Goal: Information Seeking & Learning: Understand process/instructions

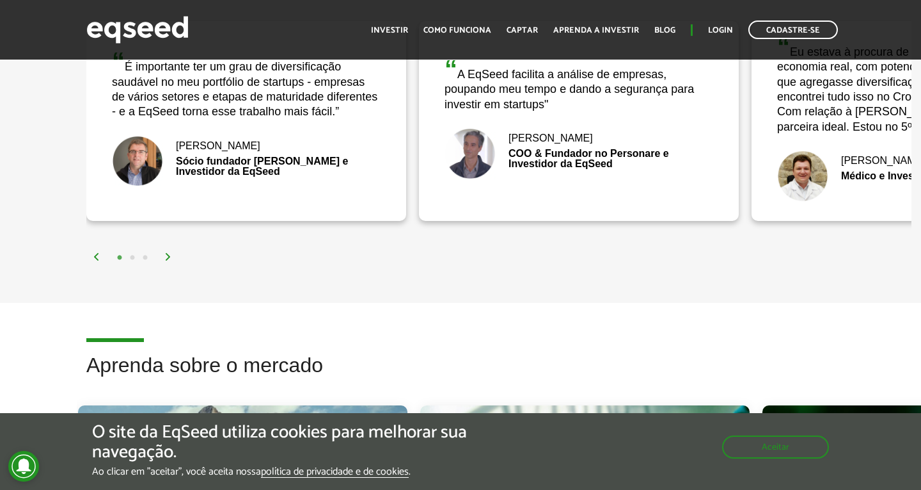
scroll to position [2087, 0]
click at [516, 26] on link "Captar" at bounding box center [522, 30] width 31 height 8
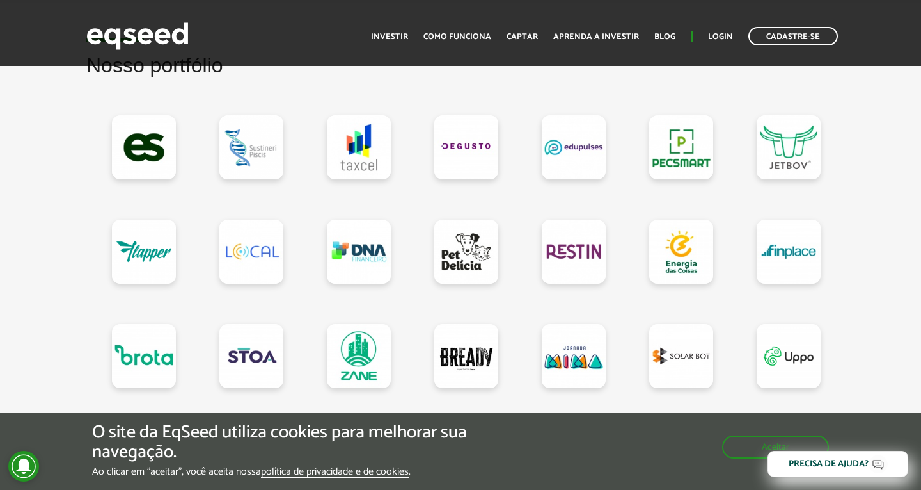
scroll to position [1141, 0]
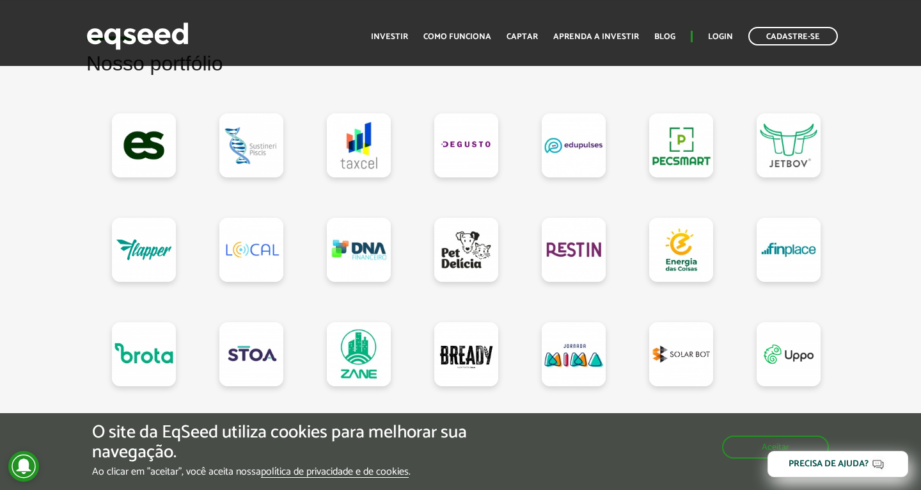
click at [219, 431] on img at bounding box center [220, 433] width 8 height 8
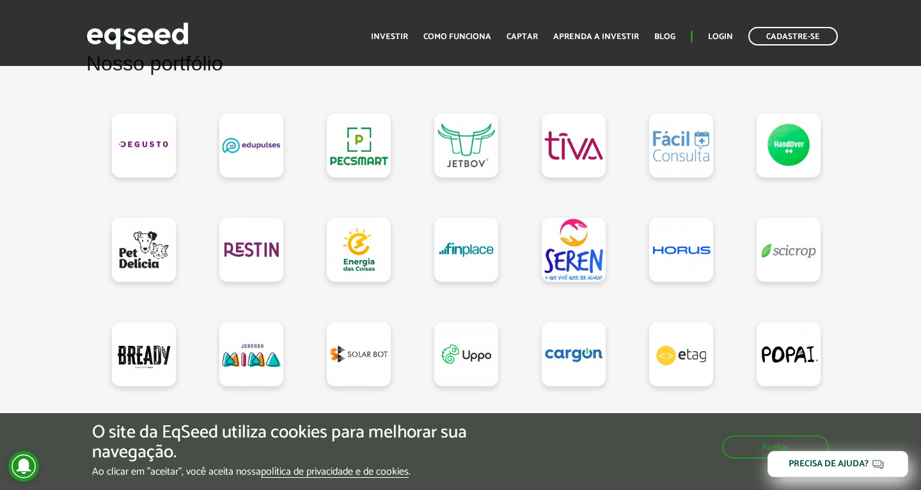
click at [219, 431] on img at bounding box center [220, 433] width 8 height 8
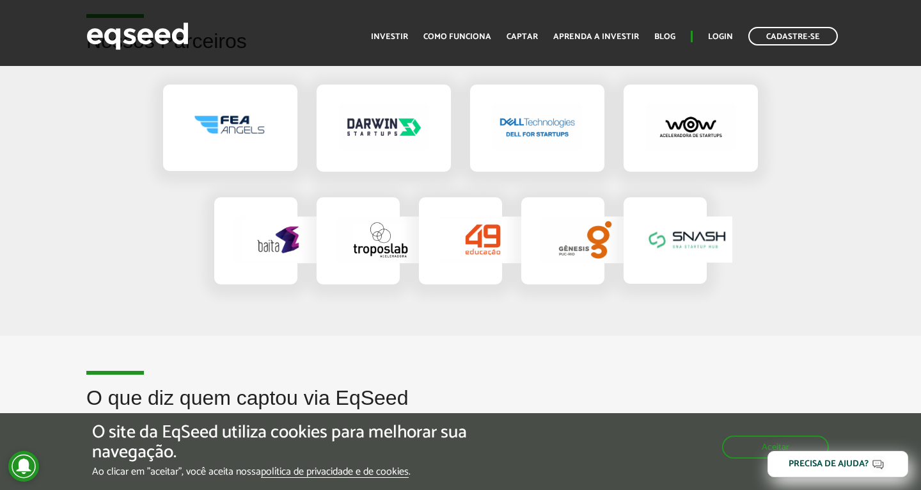
scroll to position [2134, 0]
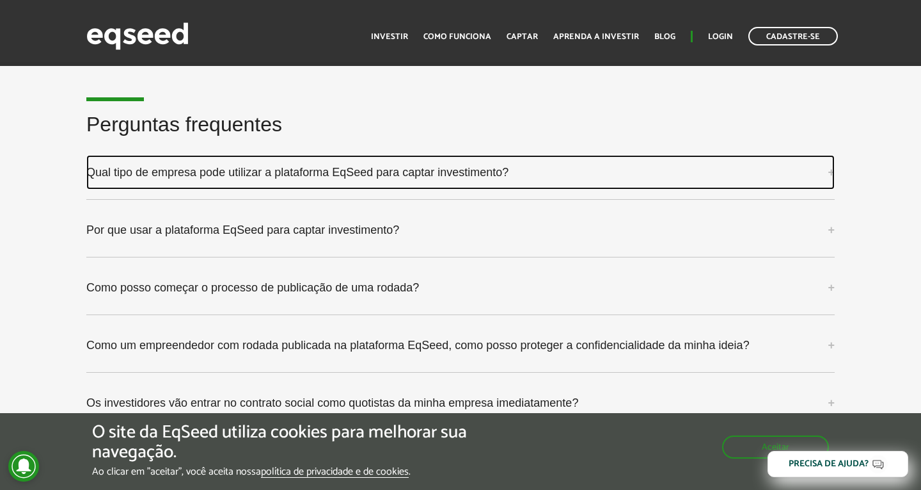
click at [140, 155] on link "Qual tipo de empresa pode utilizar a plataforma EqSeed para captar investimento?" at bounding box center [460, 172] width 749 height 35
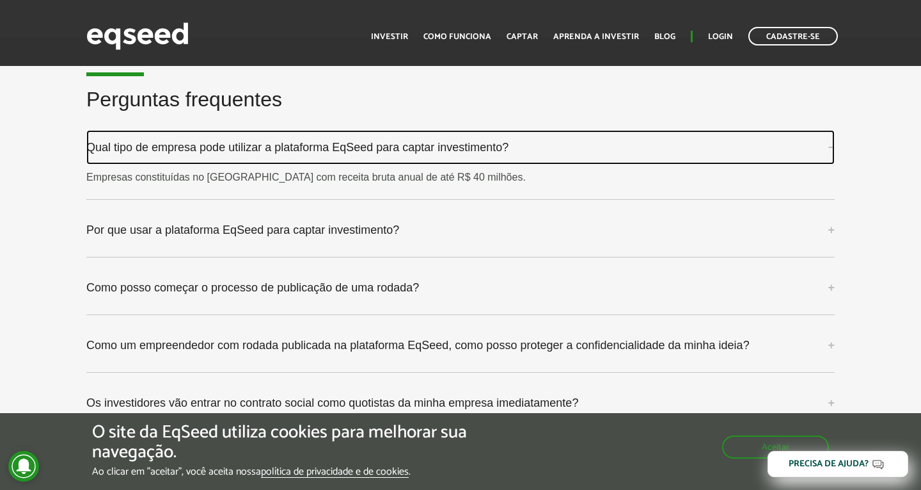
scroll to position [3260, 0]
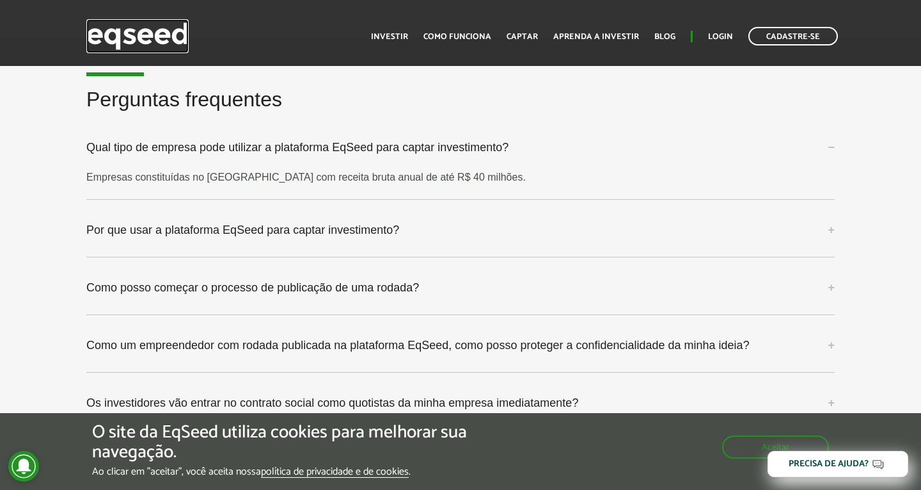
click at [125, 44] on img at bounding box center [137, 36] width 102 height 34
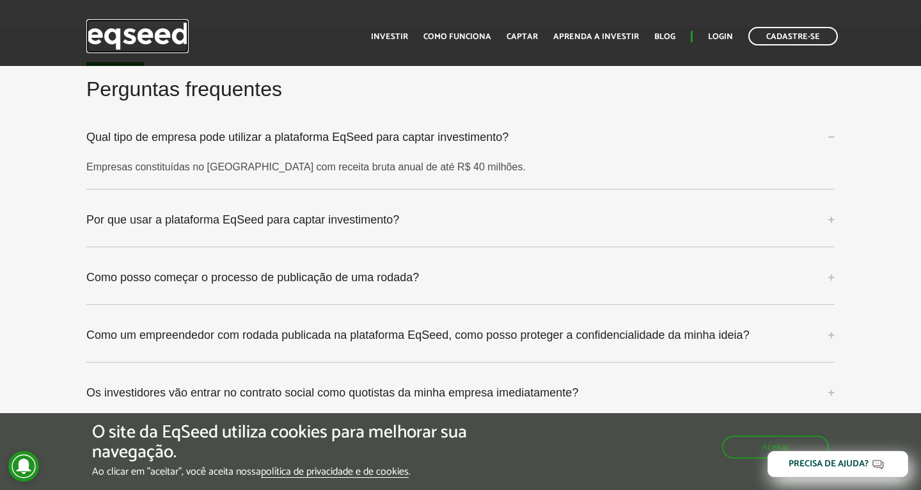
scroll to position [3321, 0]
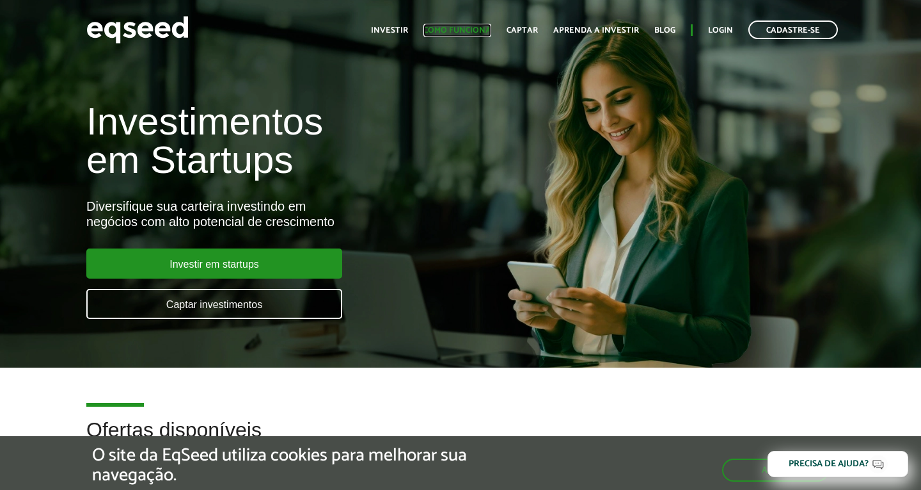
click at [465, 26] on link "Como funciona" at bounding box center [458, 30] width 68 height 8
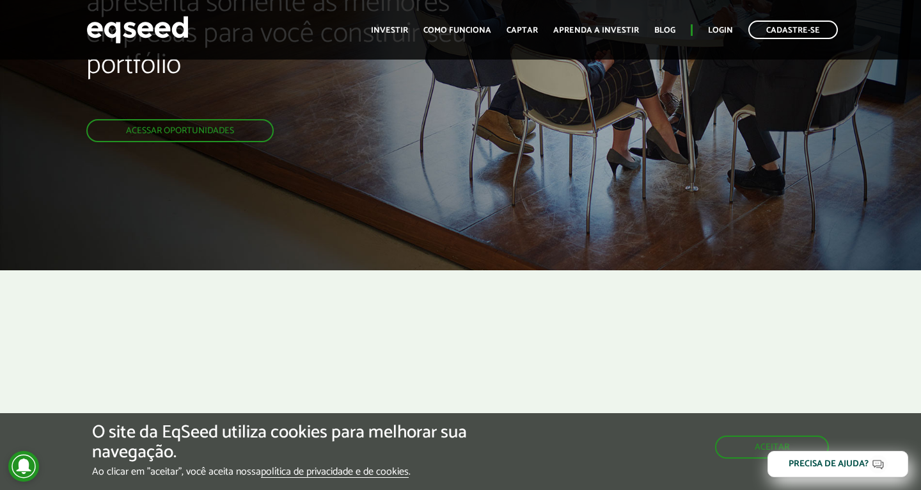
scroll to position [111, 0]
